Goal: Information Seeking & Learning: Learn about a topic

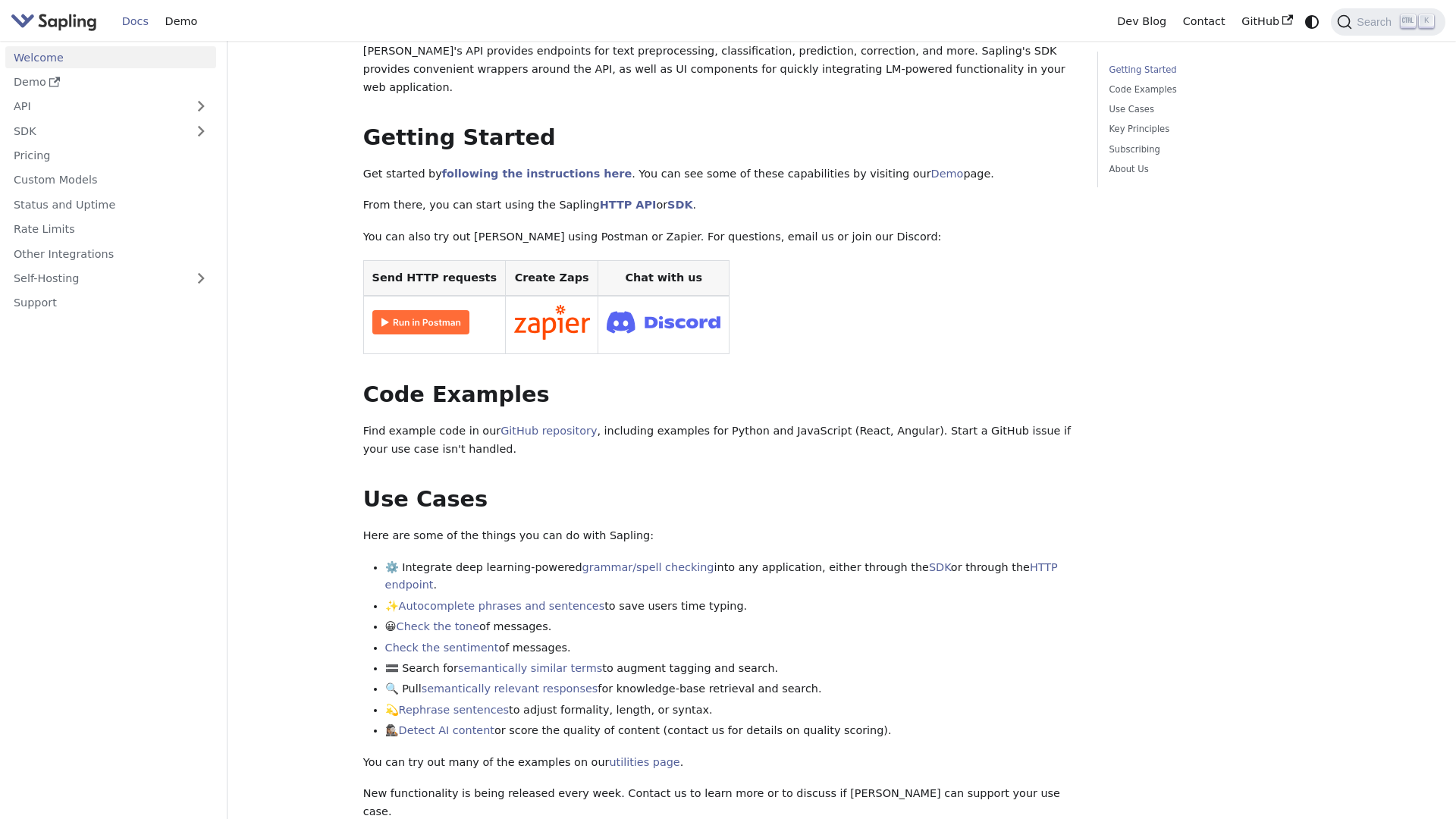
scroll to position [379, 0]
